Goal: Information Seeking & Learning: Check status

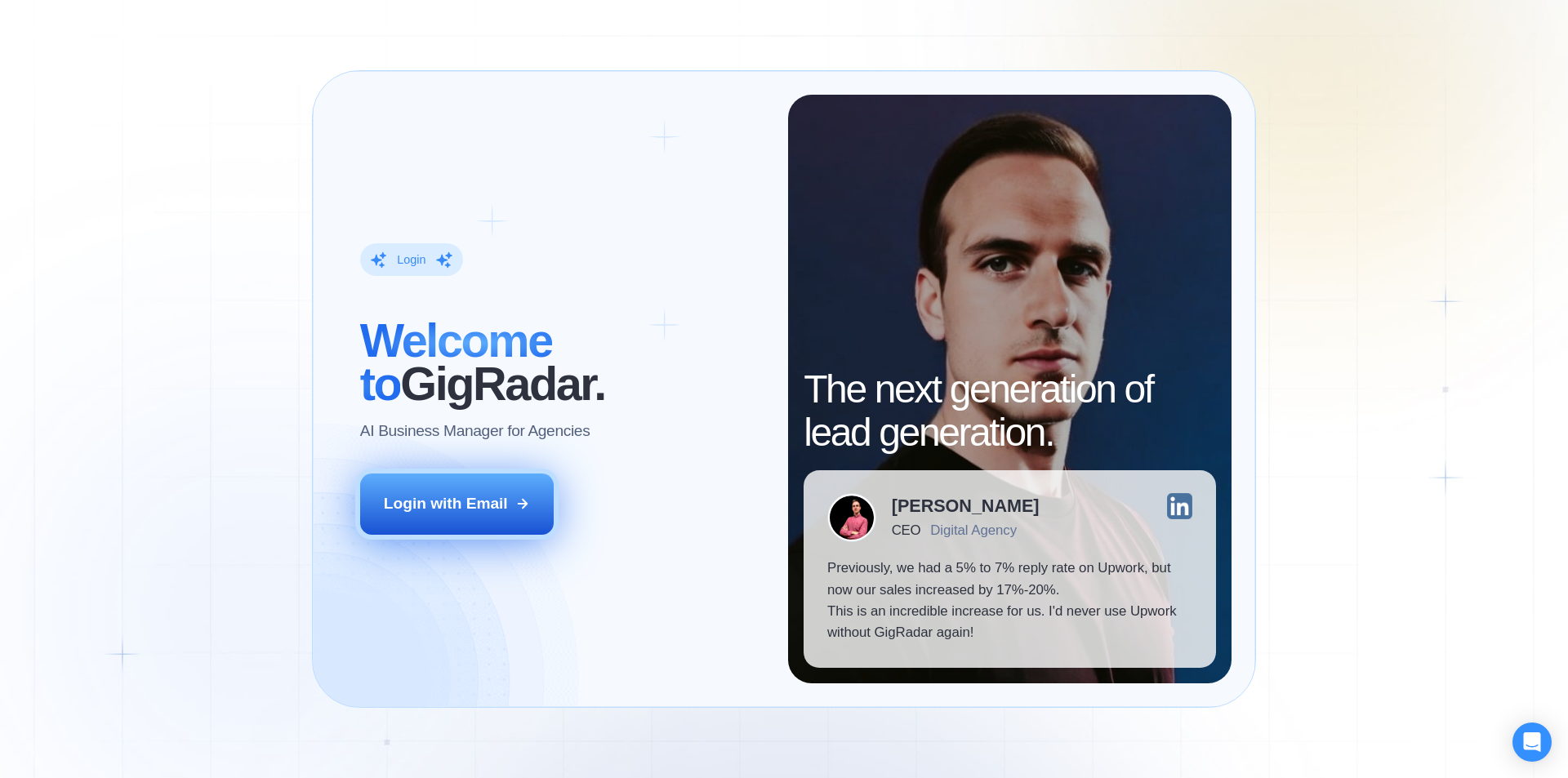
click at [478, 487] on button "Login with Email" at bounding box center [457, 504] width 194 height 61
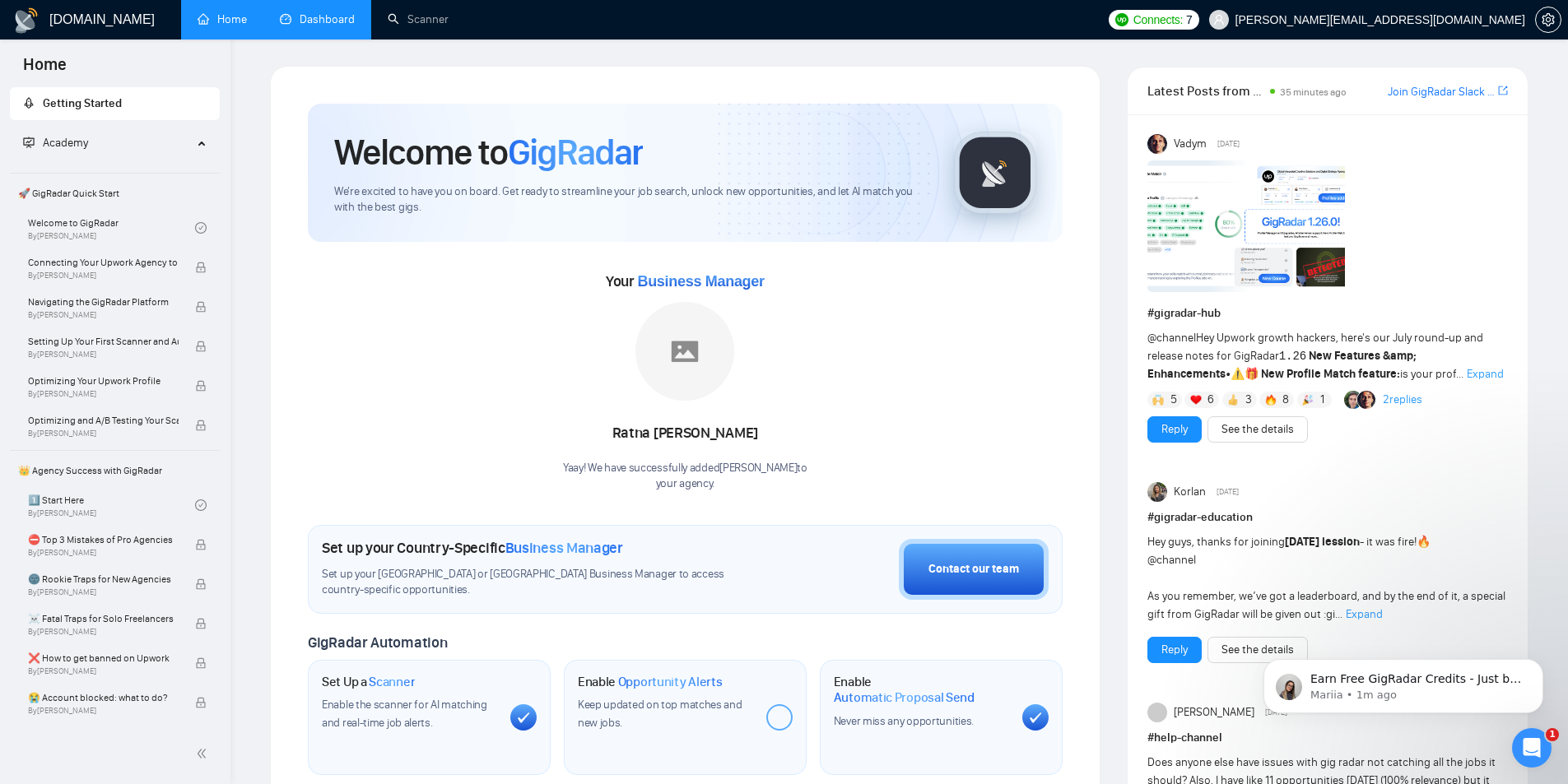
click at [288, 15] on link "Dashboard" at bounding box center [316, 20] width 75 height 14
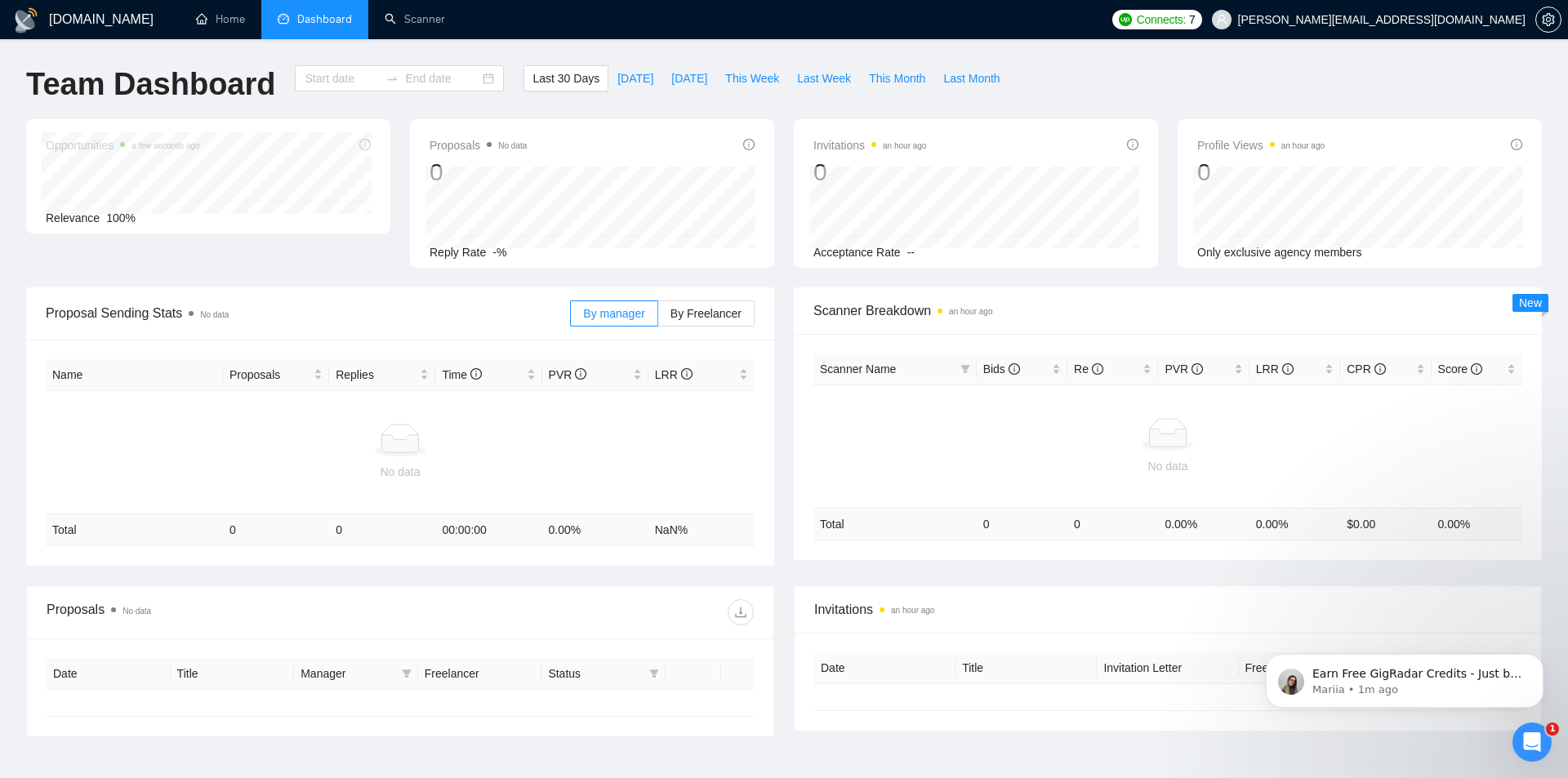
type input "2025-07-20"
type input "2025-08-19"
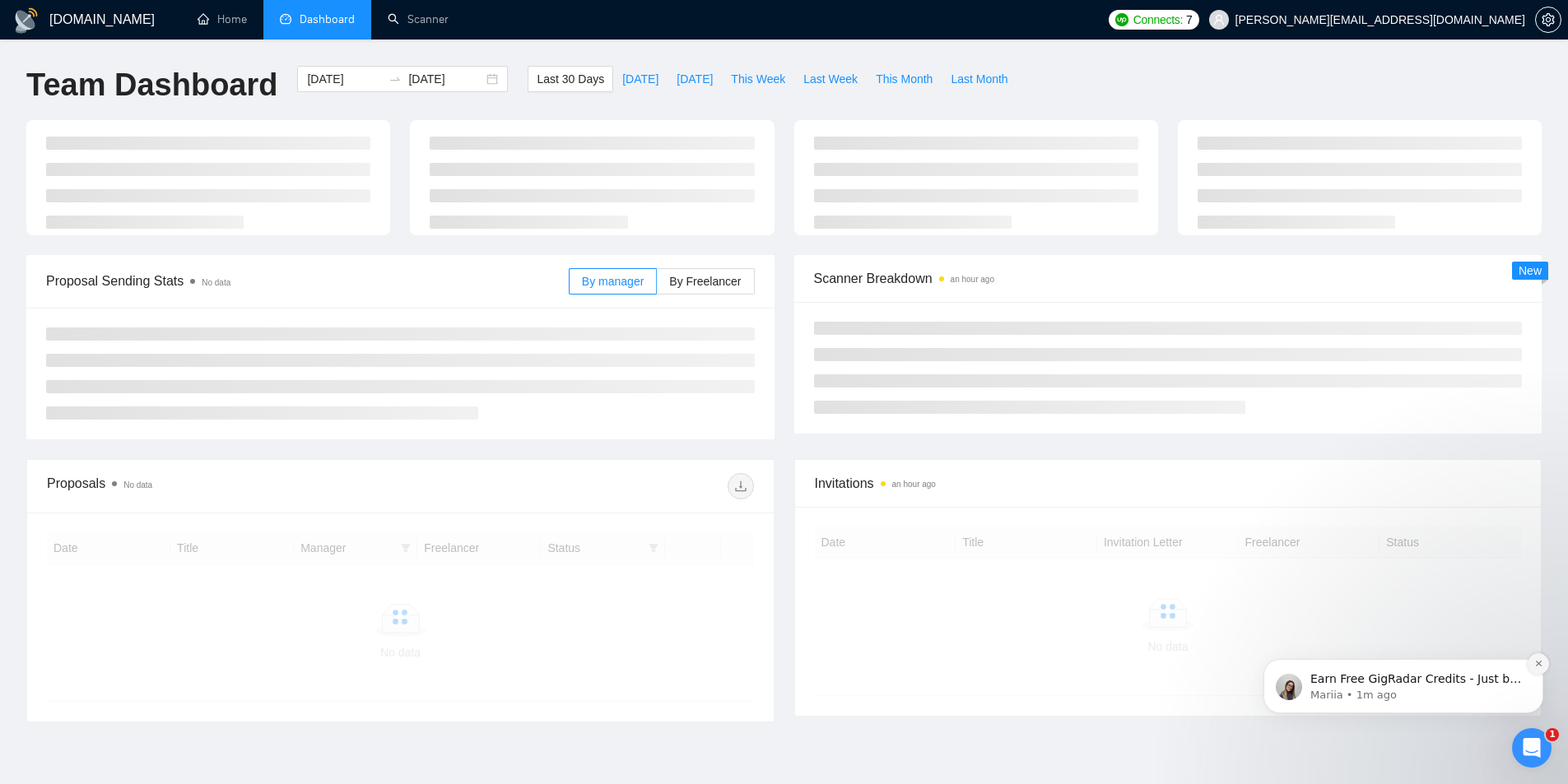
click at [1537, 665] on icon "Dismiss notification" at bounding box center [1537, 664] width 5 height 5
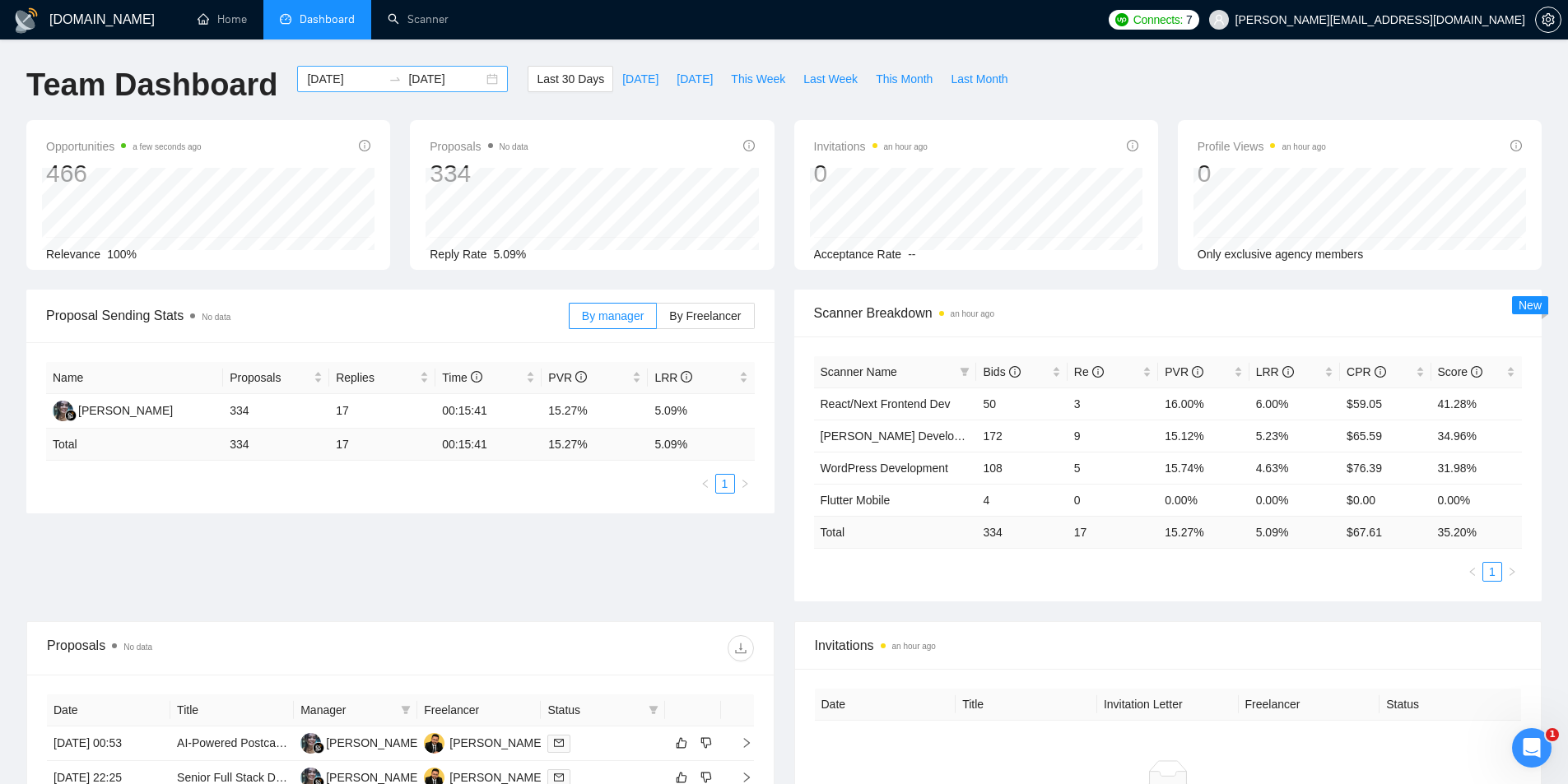
click at [475, 84] on div "2025-07-20 2025-08-19" at bounding box center [403, 78] width 211 height 26
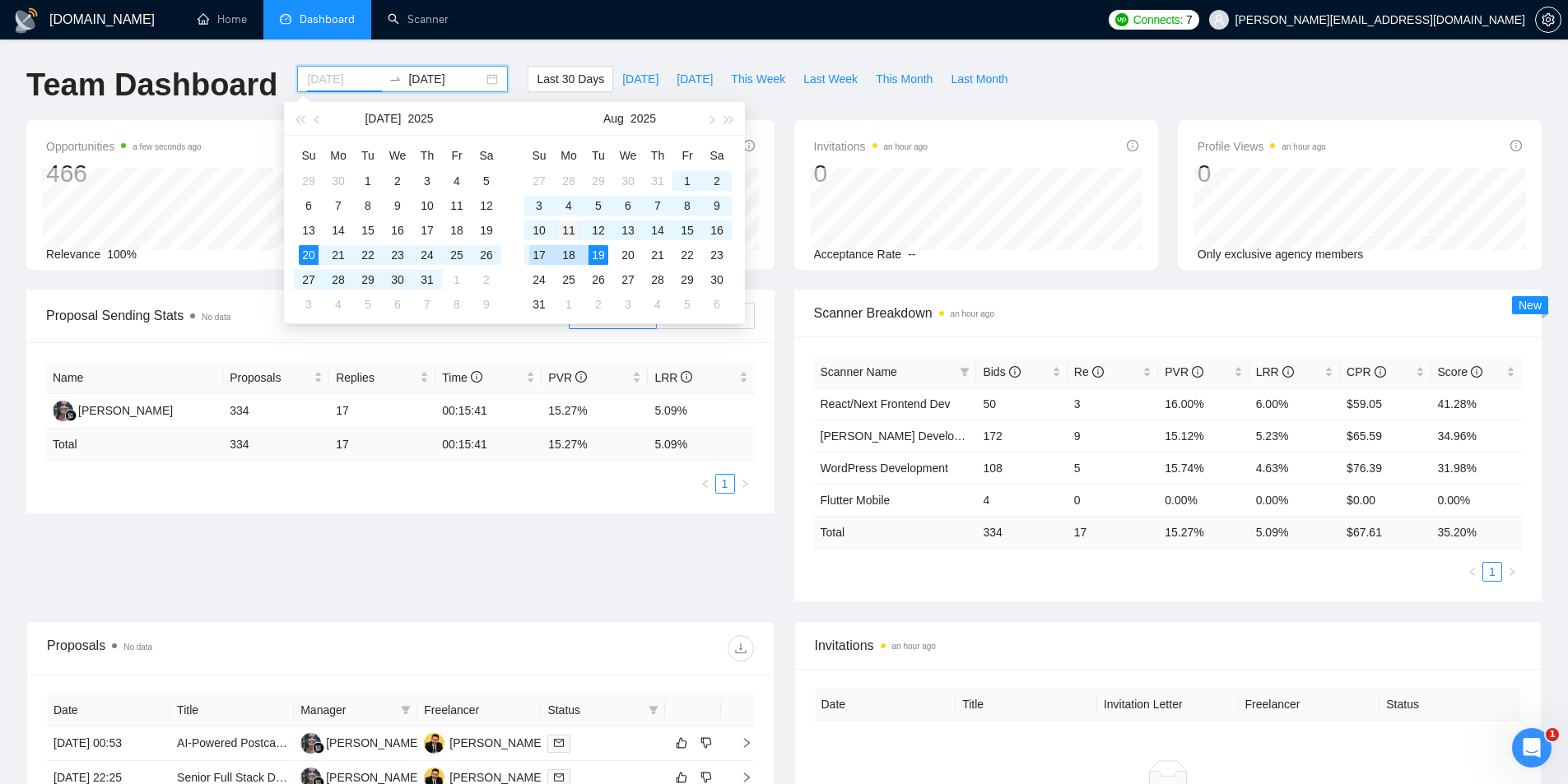
type input "2025-08-11"
click at [563, 235] on div "11" at bounding box center [569, 231] width 20 height 20
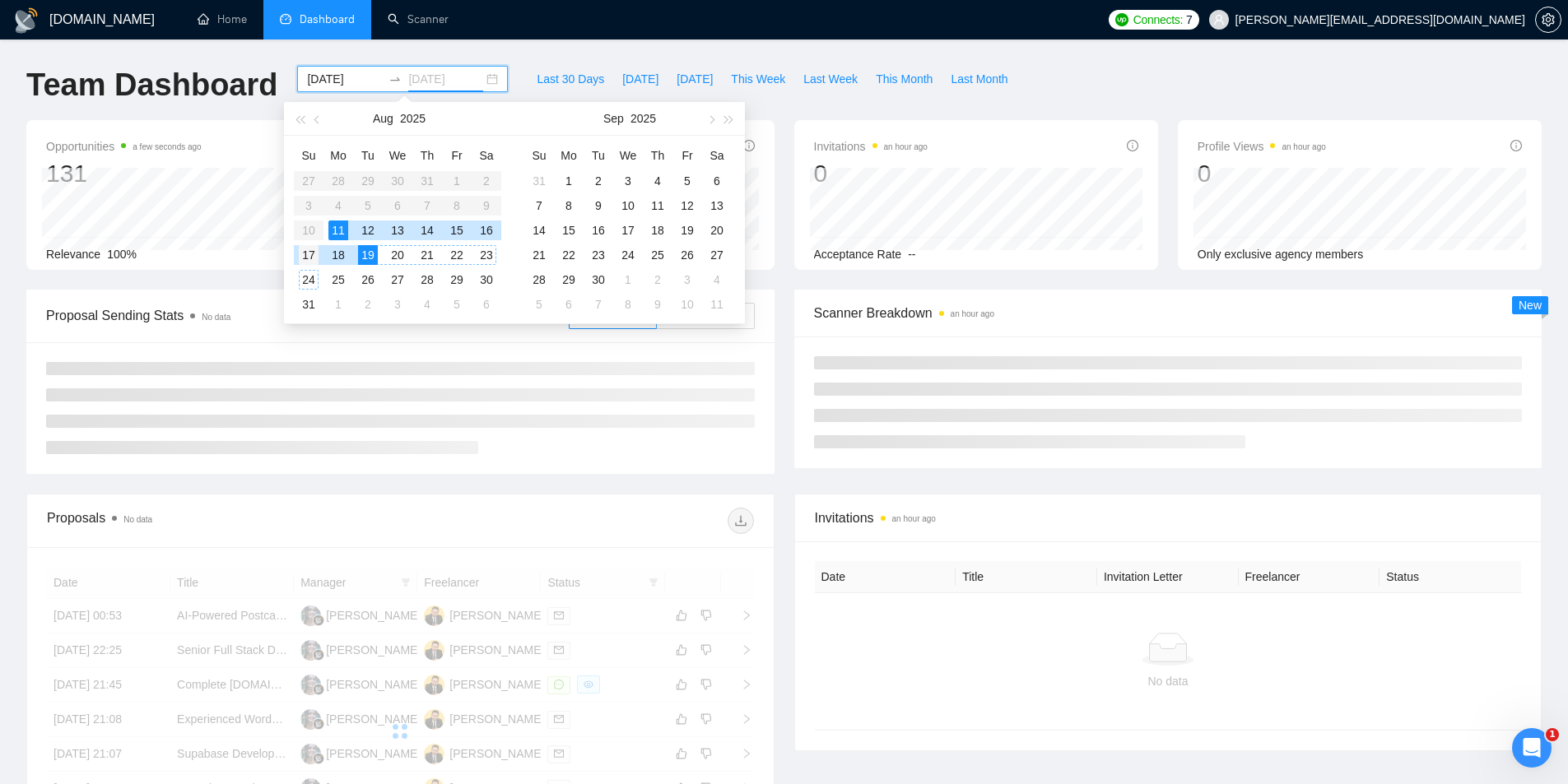
type input "2025-08-17"
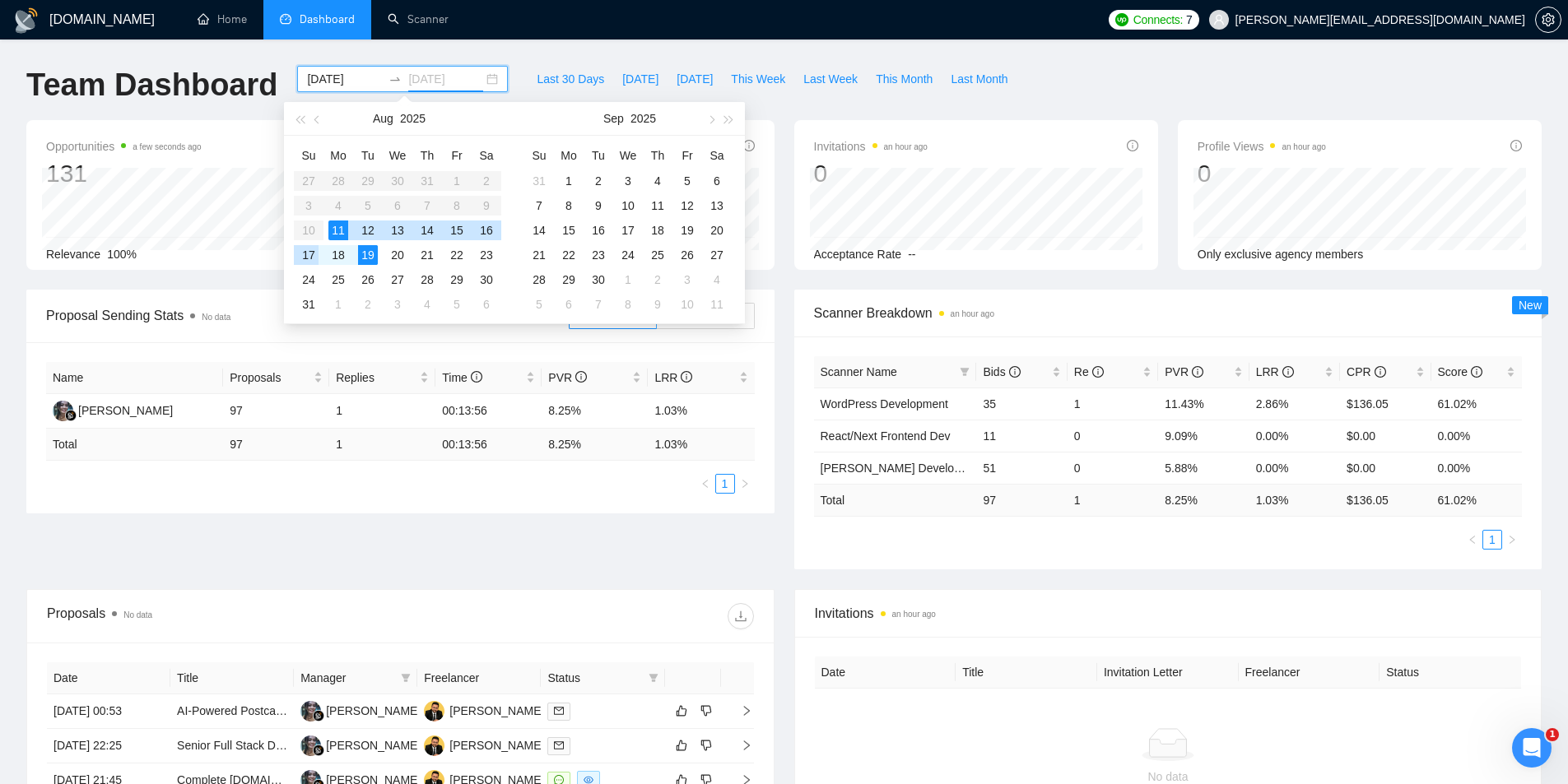
click at [308, 260] on div "17" at bounding box center [309, 255] width 20 height 20
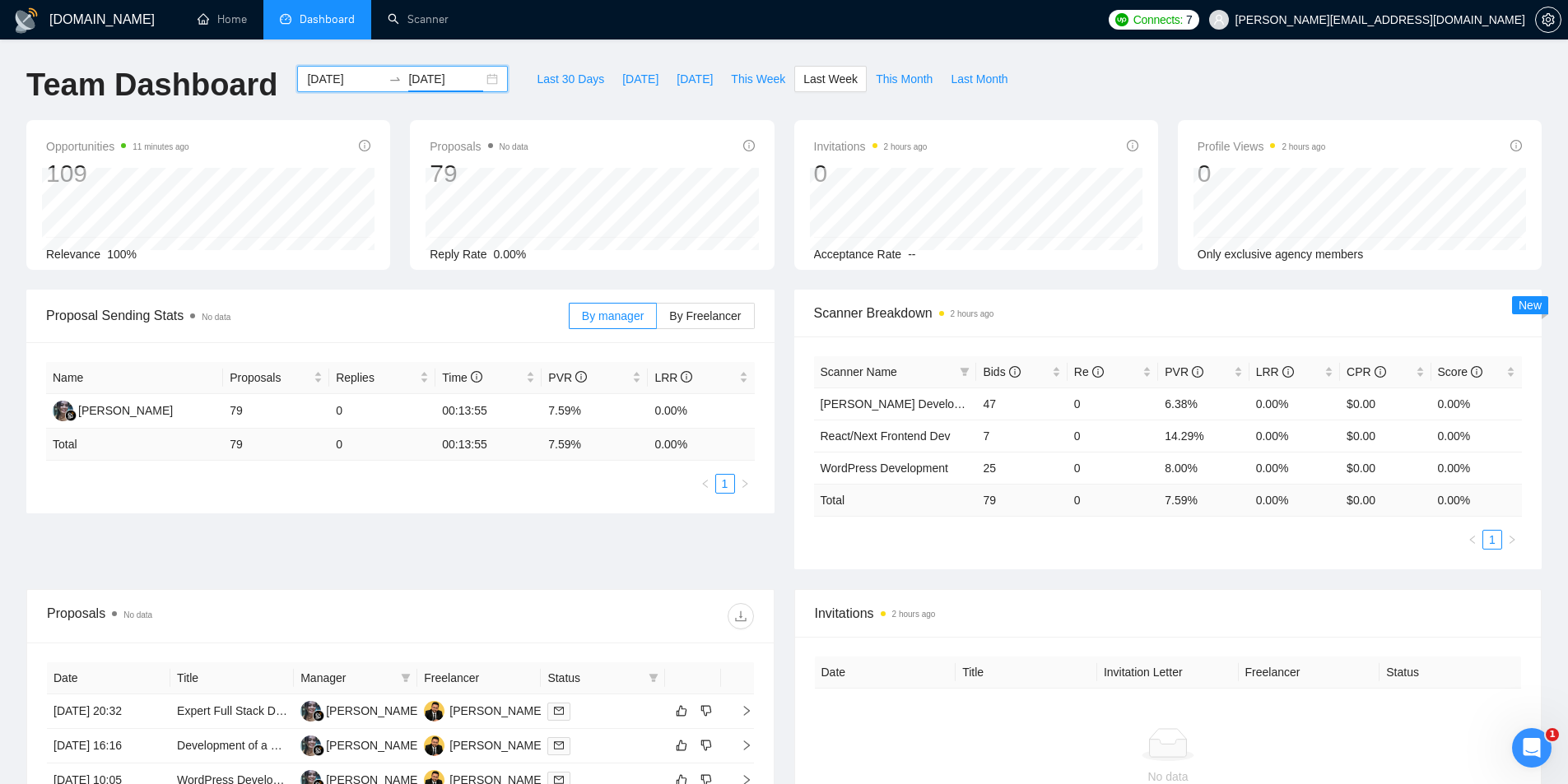
click at [482, 83] on div "2025-08-11 2025-08-17" at bounding box center [403, 78] width 211 height 26
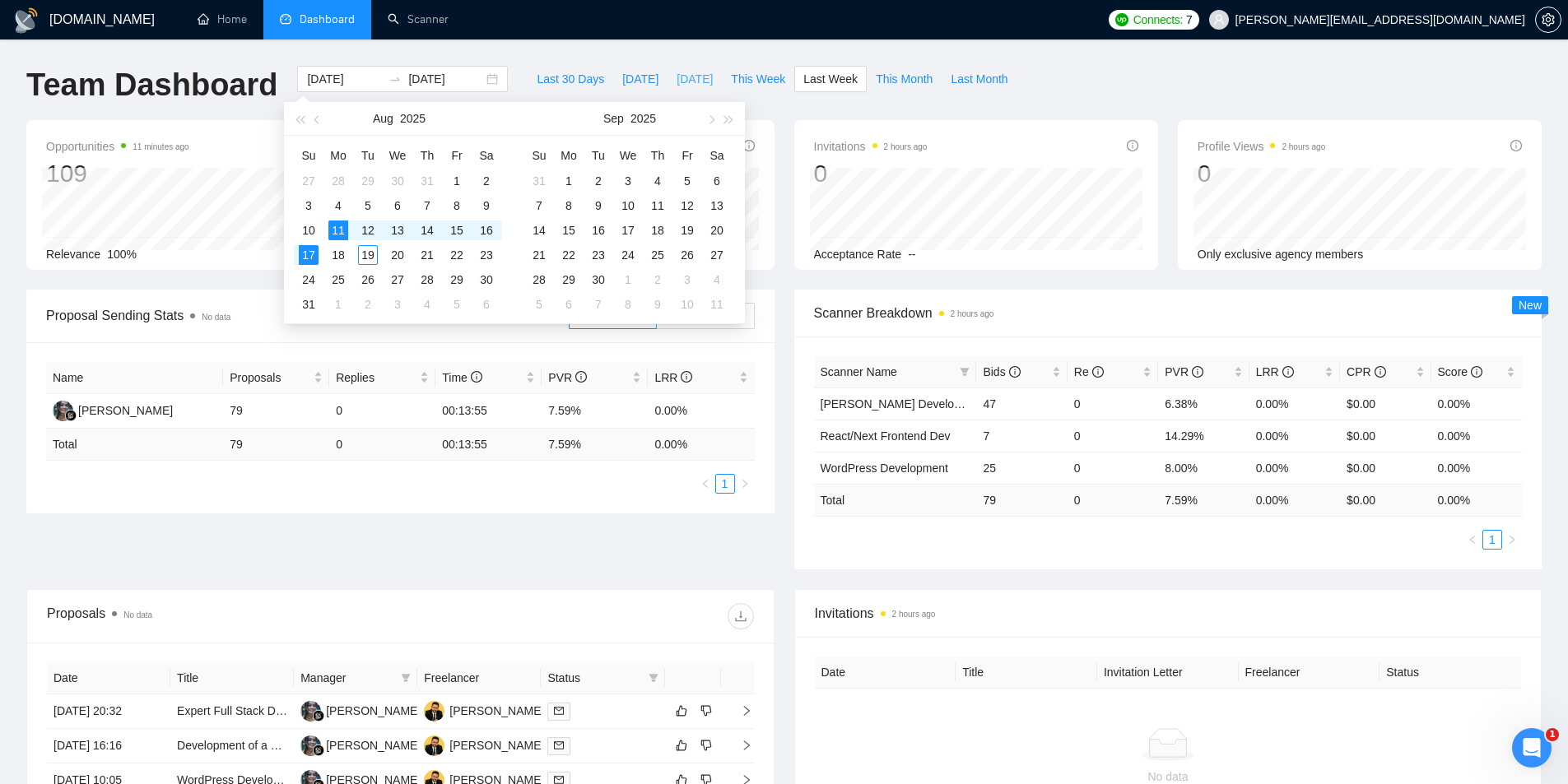
click at [677, 77] on span "Yesterday" at bounding box center [695, 79] width 36 height 18
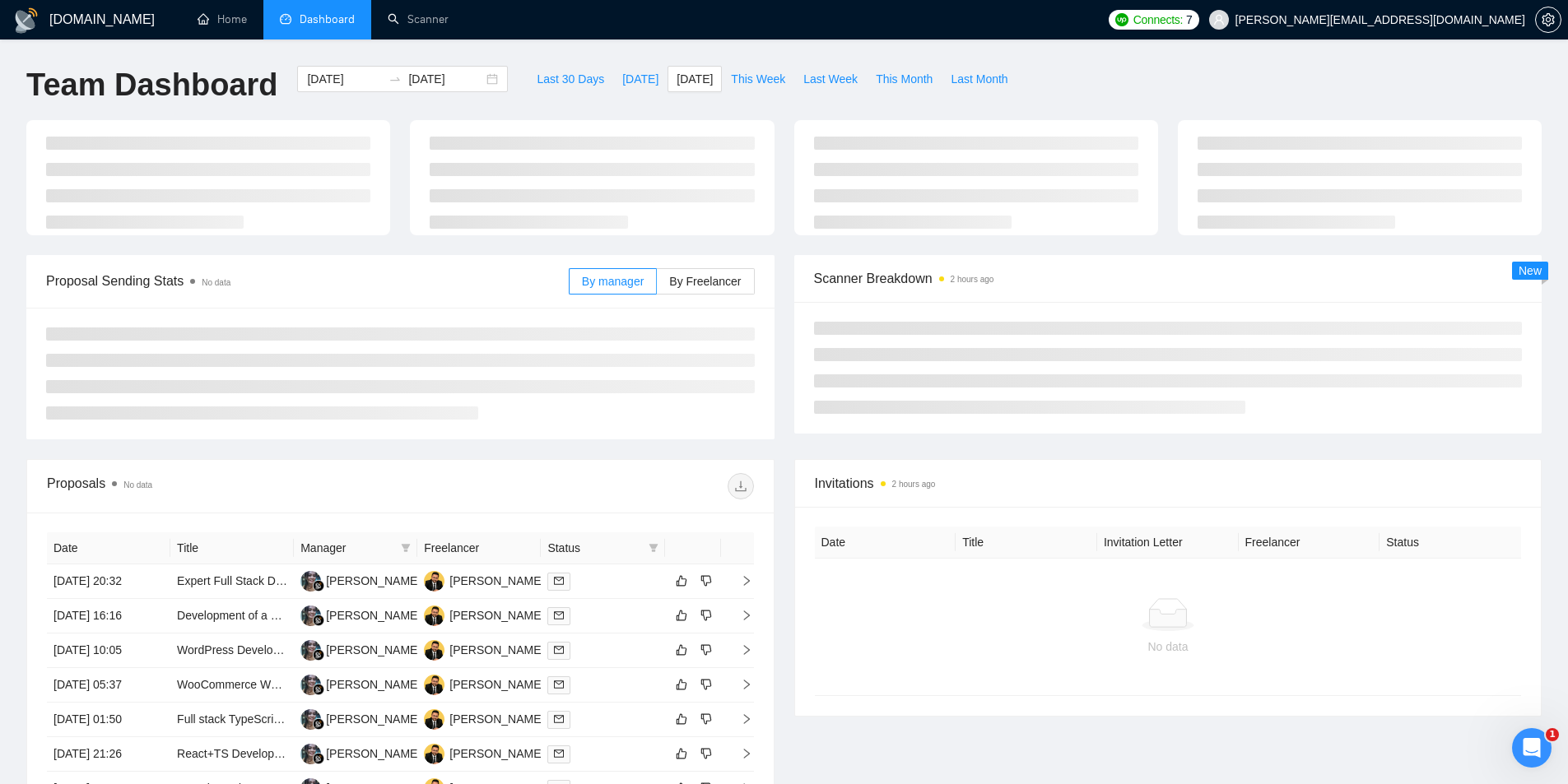
type input "2025-08-18"
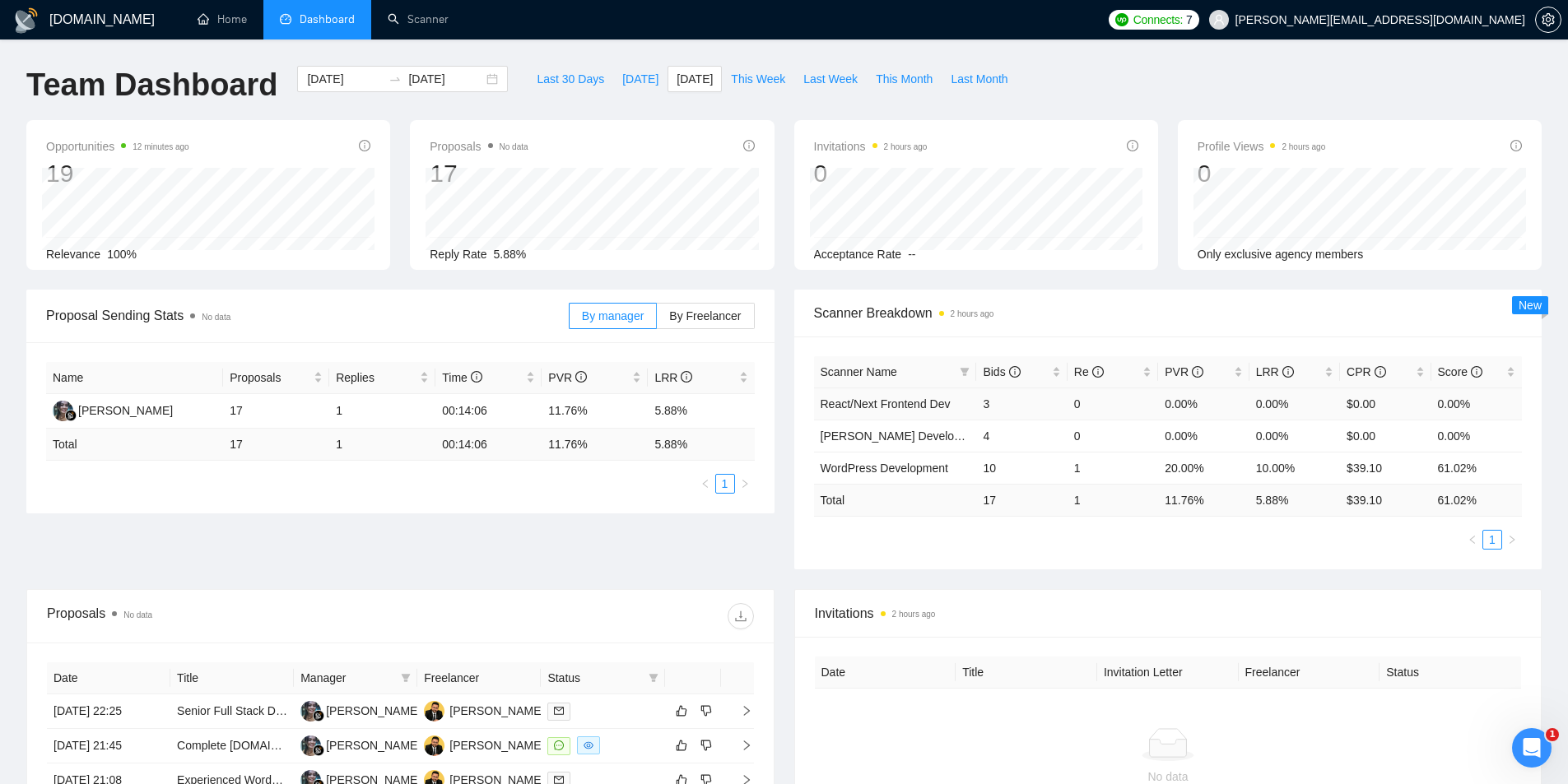
click at [986, 400] on td "3" at bounding box center [1021, 403] width 91 height 32
click at [983, 443] on td "4" at bounding box center [1021, 436] width 91 height 32
click at [994, 464] on td "10" at bounding box center [1021, 468] width 91 height 32
